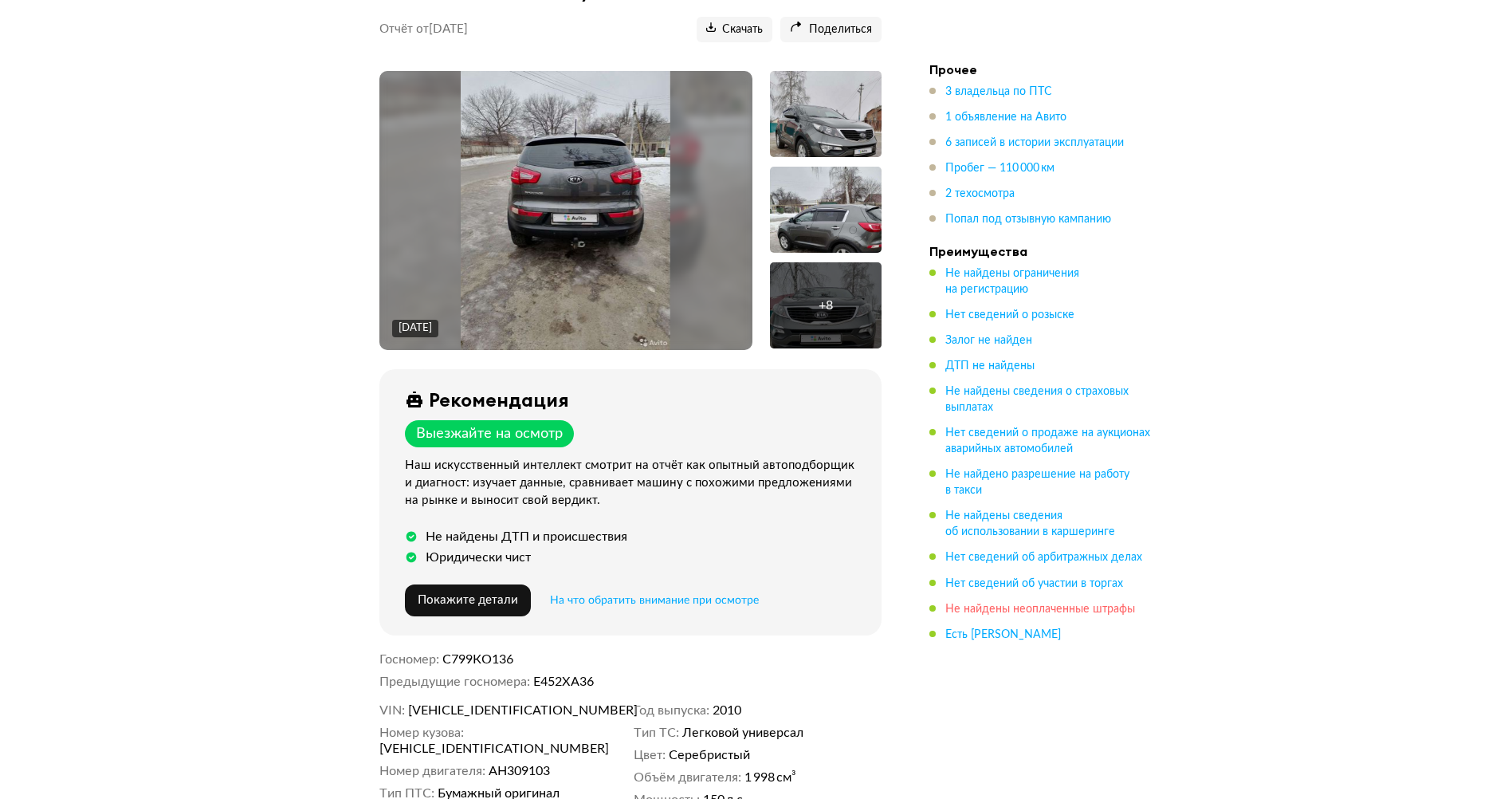
scroll to position [239, 0]
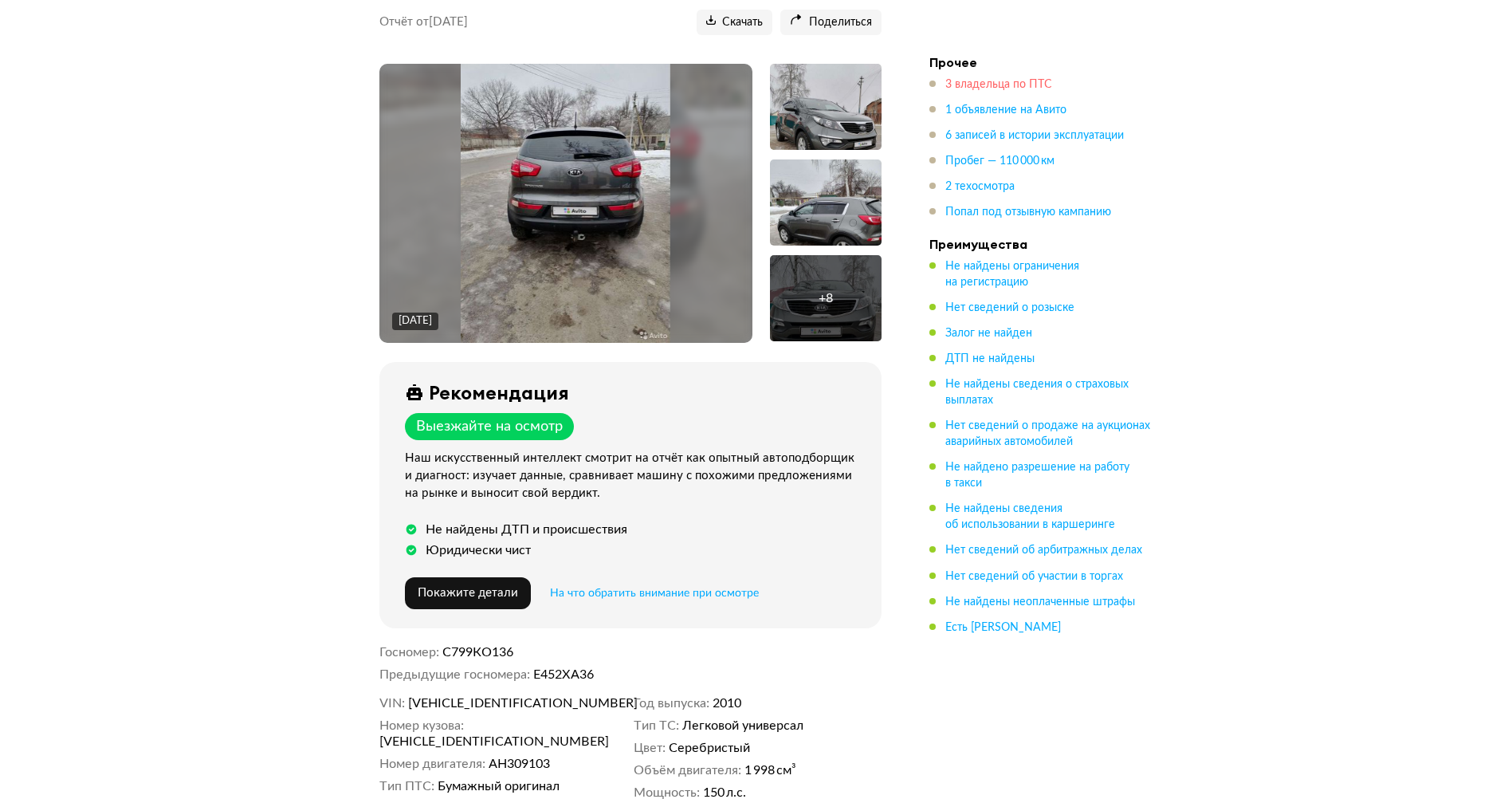
click at [983, 79] on span "3 владельца по ПТС" at bounding box center [998, 84] width 107 height 11
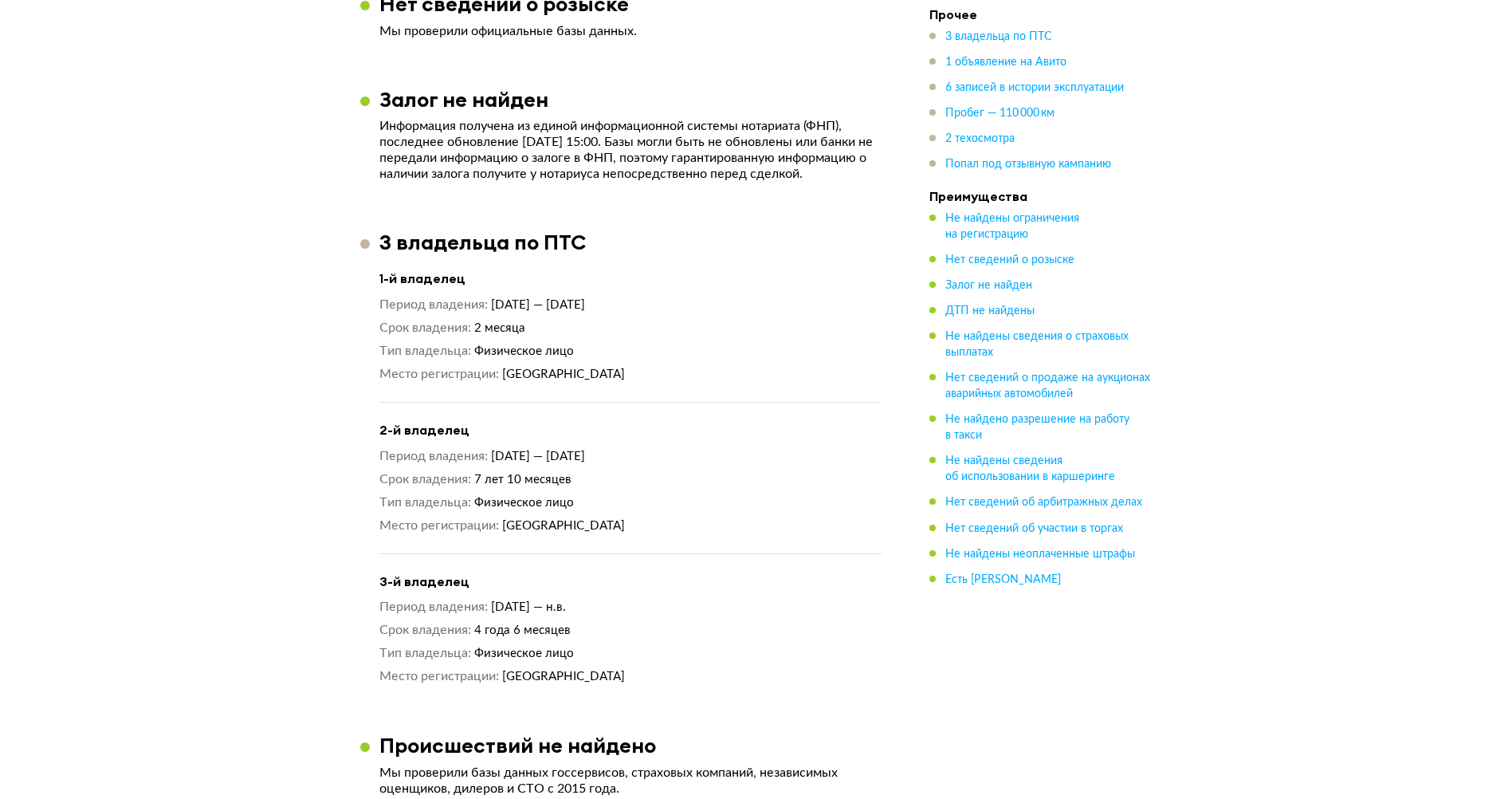
scroll to position [1366, 0]
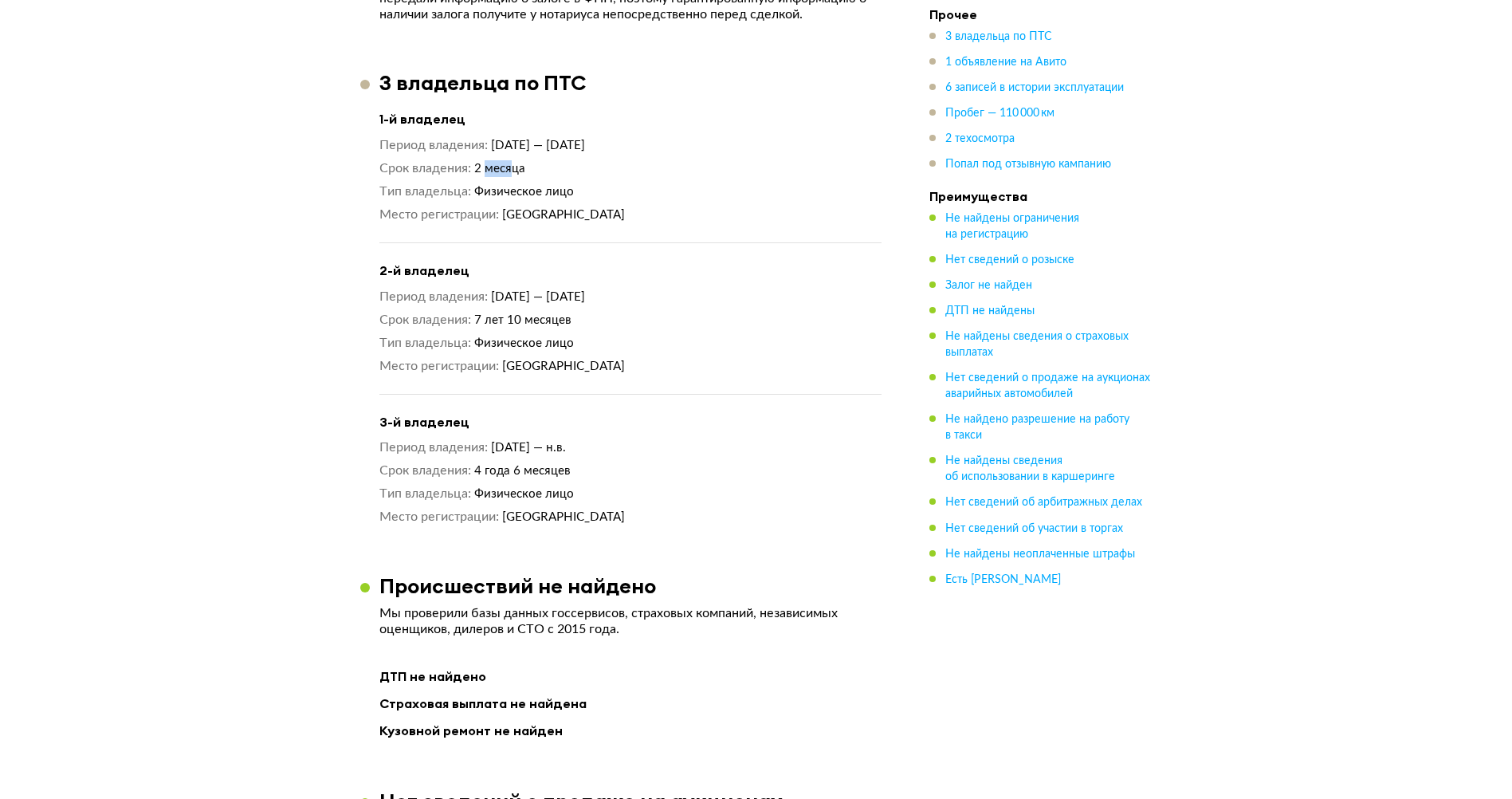
drag, startPoint x: 488, startPoint y: 177, endPoint x: 513, endPoint y: 184, distance: 26.0
click at [513, 175] on span "2 месяца" at bounding box center [500, 169] width 51 height 12
drag, startPoint x: 513, startPoint y: 184, endPoint x: 532, endPoint y: 344, distance: 161.1
click at [532, 344] on span "Физическое лицо" at bounding box center [524, 343] width 99 height 12
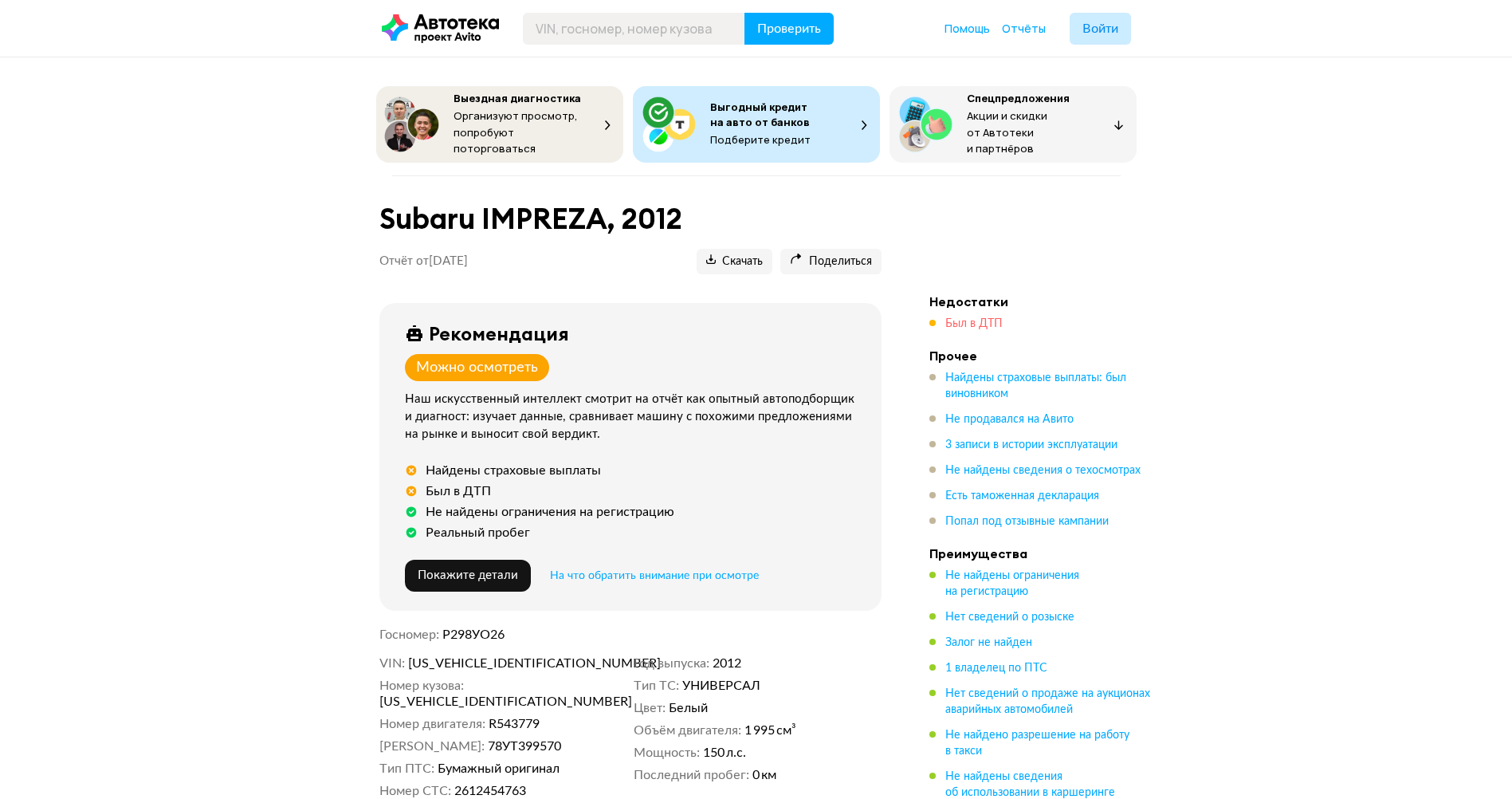
click at [950, 318] on span "Был в ДТП" at bounding box center [974, 323] width 57 height 11
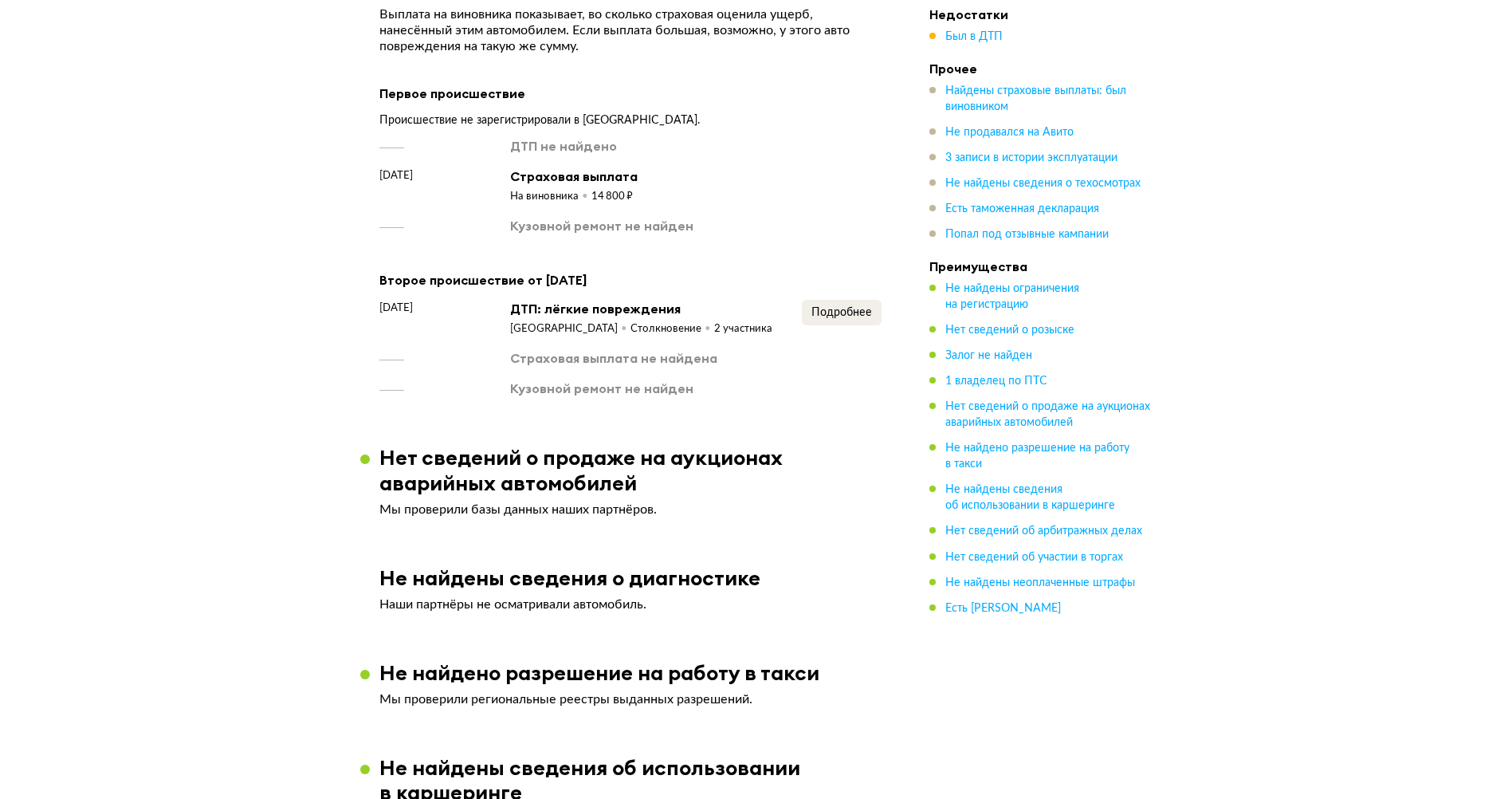
scroll to position [1404, 0]
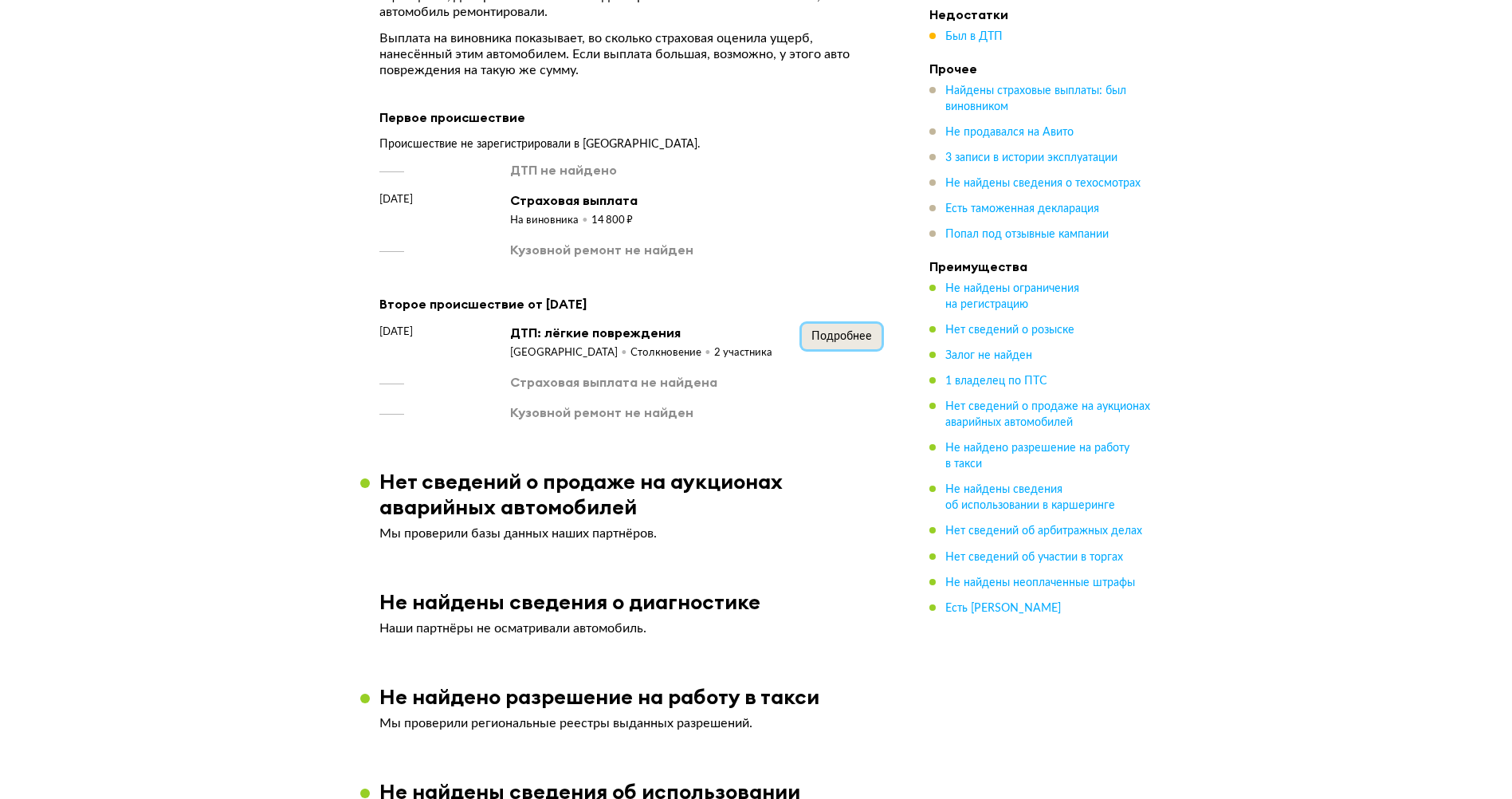
click at [848, 331] on span "Подробнее" at bounding box center [841, 336] width 60 height 11
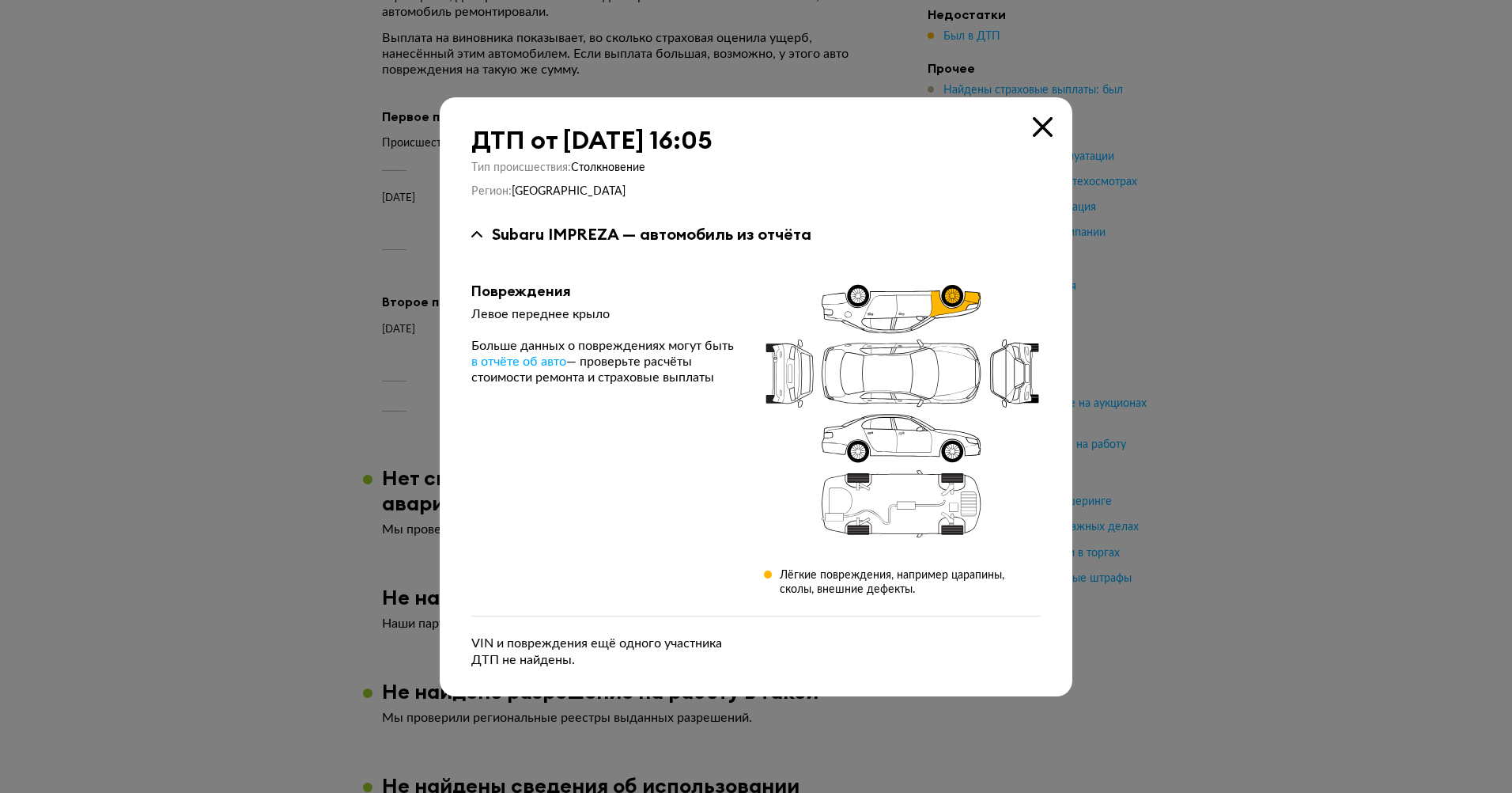
click at [1037, 125] on icon at bounding box center [1043, 127] width 20 height 20
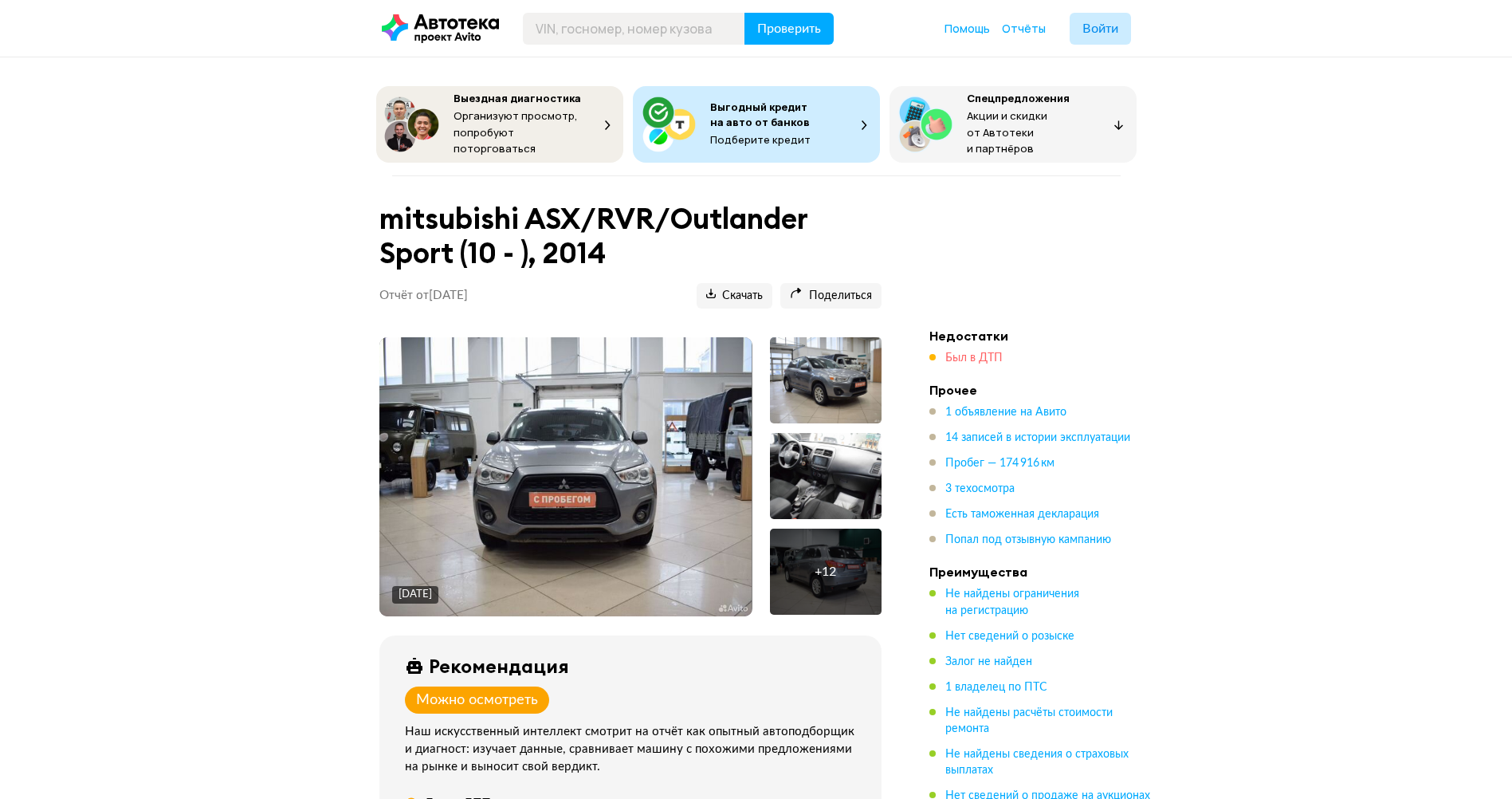
click at [966, 352] on span "Был в ДТП" at bounding box center [974, 357] width 57 height 11
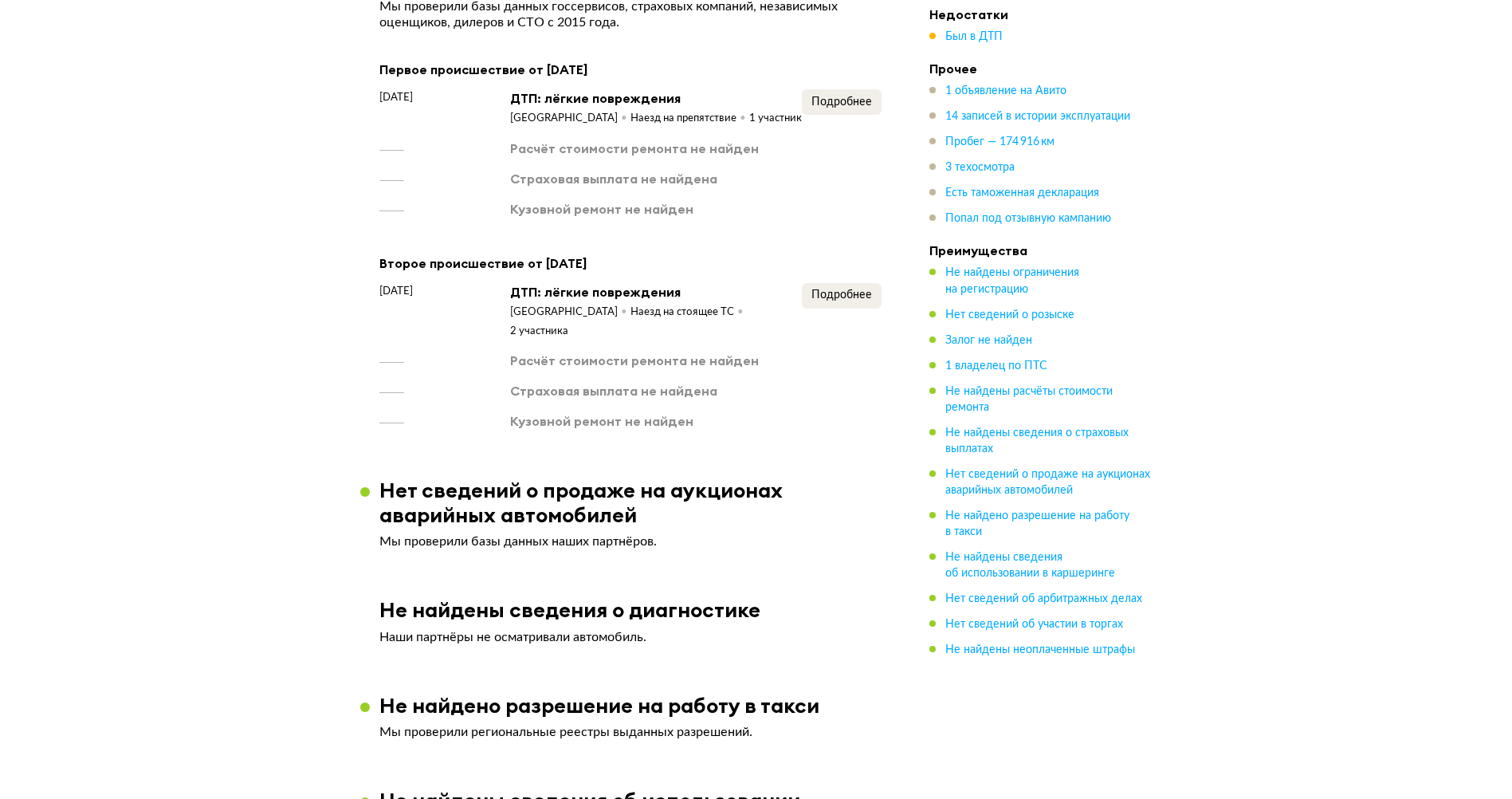
scroll to position [1713, 0]
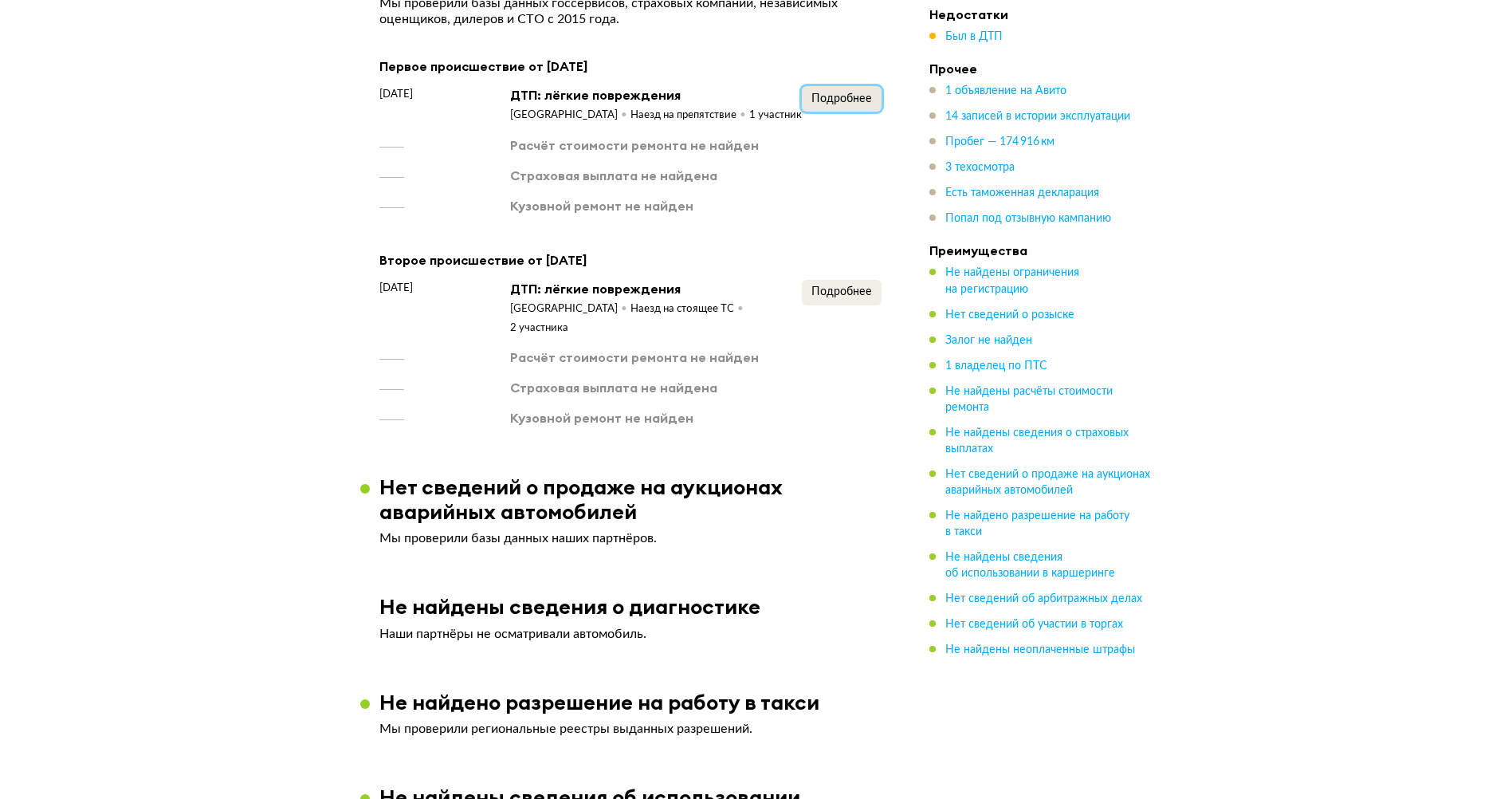
click at [835, 86] on button "Подробнее" at bounding box center [841, 98] width 79 height 26
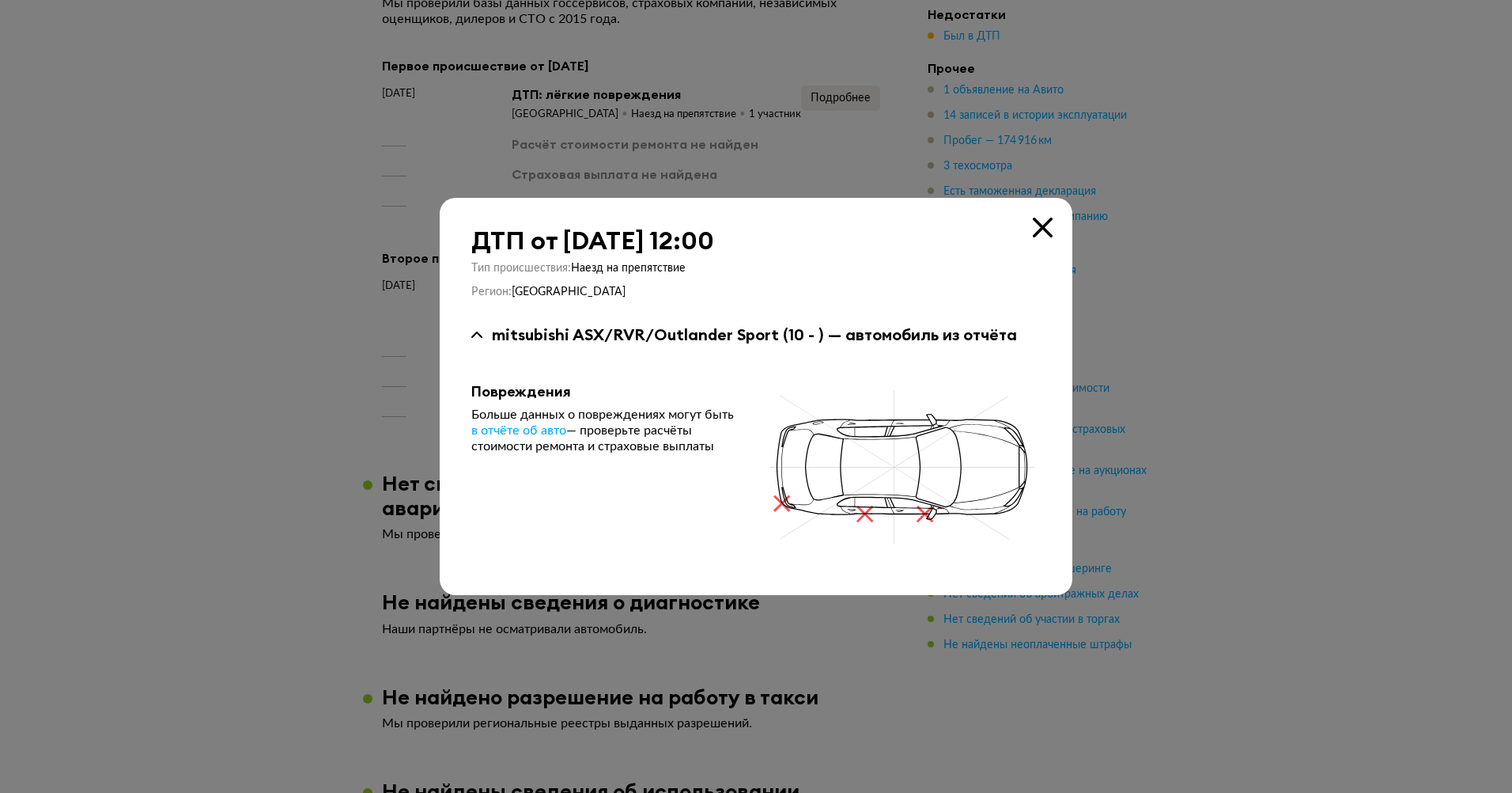
click at [1044, 218] on icon at bounding box center [1043, 227] width 20 height 20
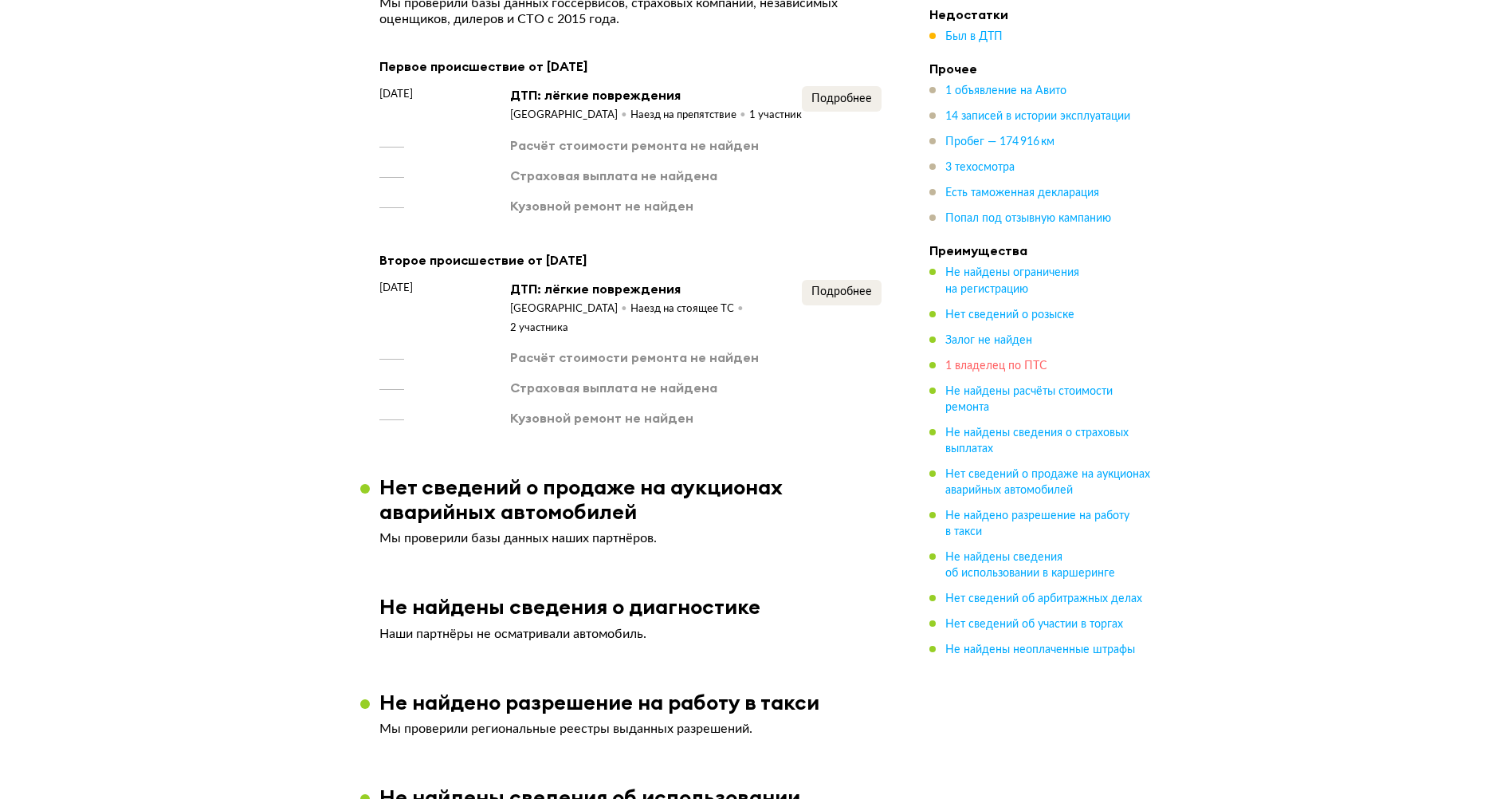
click at [1005, 362] on span "1 владелец по ПТС" at bounding box center [996, 365] width 102 height 11
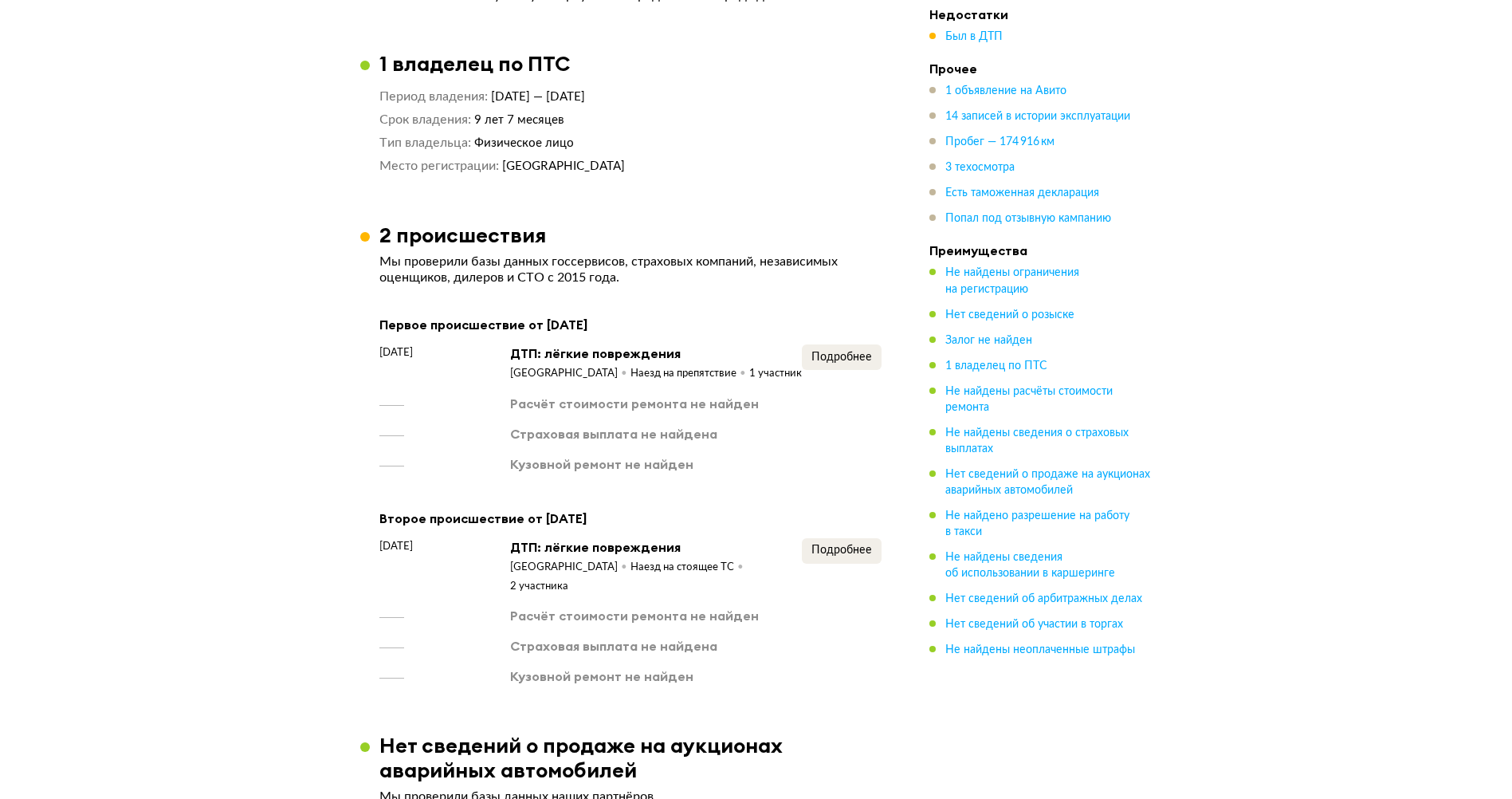
scroll to position [1423, 0]
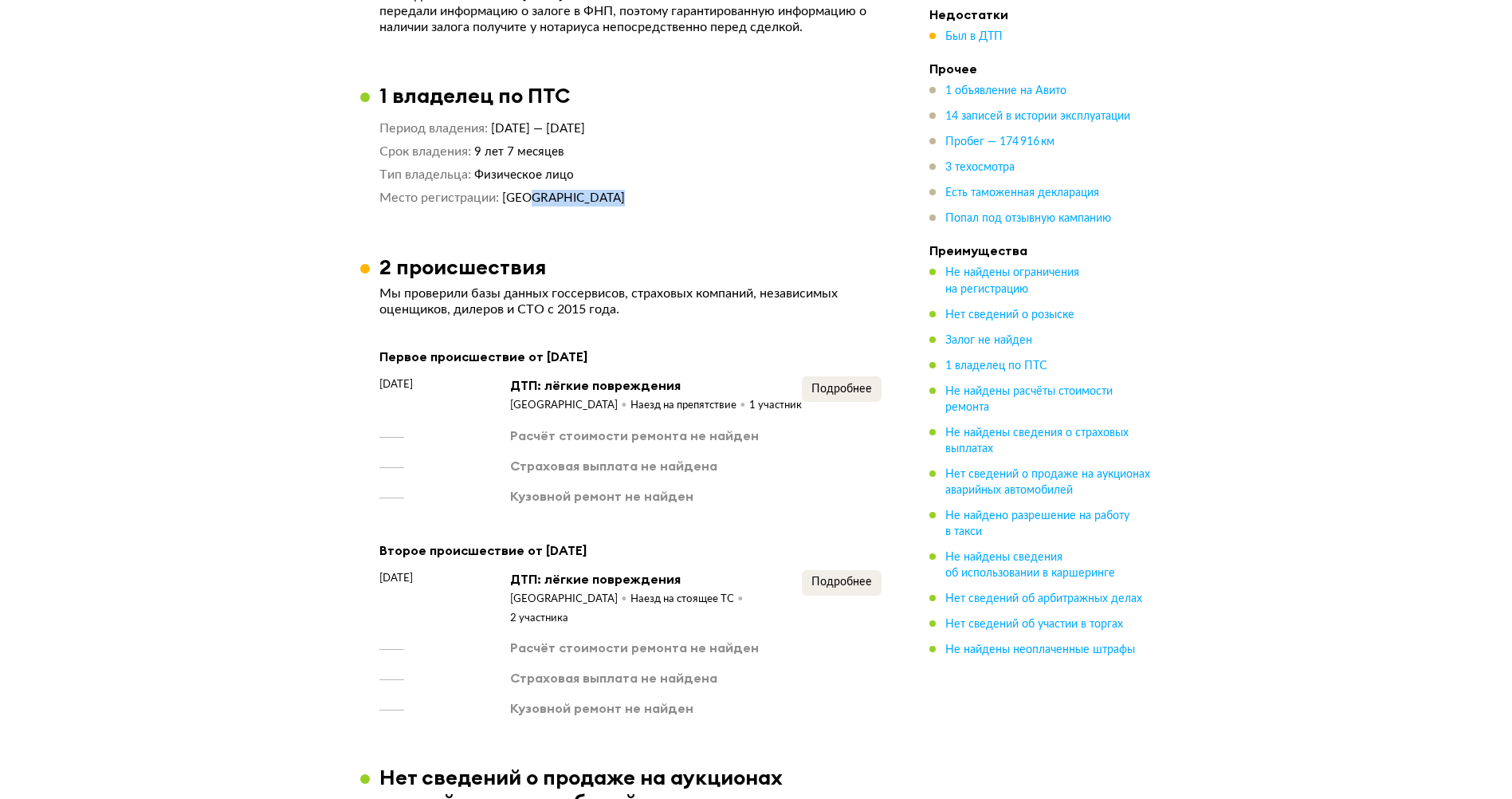
drag, startPoint x: 530, startPoint y: 195, endPoint x: 687, endPoint y: 197, distance: 157.0
click at [687, 197] on dd "Рязанская область" at bounding box center [691, 198] width 380 height 17
drag, startPoint x: 687, startPoint y: 197, endPoint x: 650, endPoint y: 208, distance: 38.6
